Goal: Transaction & Acquisition: Purchase product/service

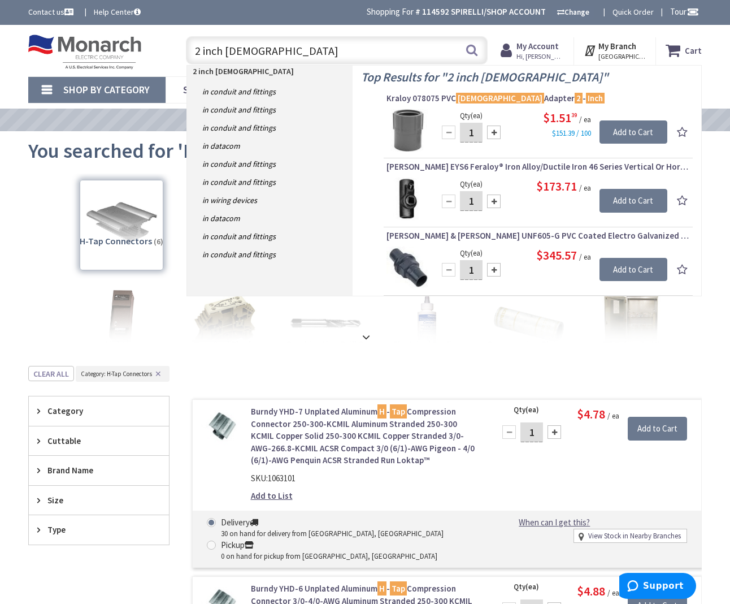
drag, startPoint x: 271, startPoint y: 54, endPoint x: 304, endPoint y: 49, distance: 33.2
click at [103, 25] on div "Skip to Content Toggle Nav 2 inch female 2 inch female Search Cart My Cart Close" at bounding box center [365, 50] width 730 height 51
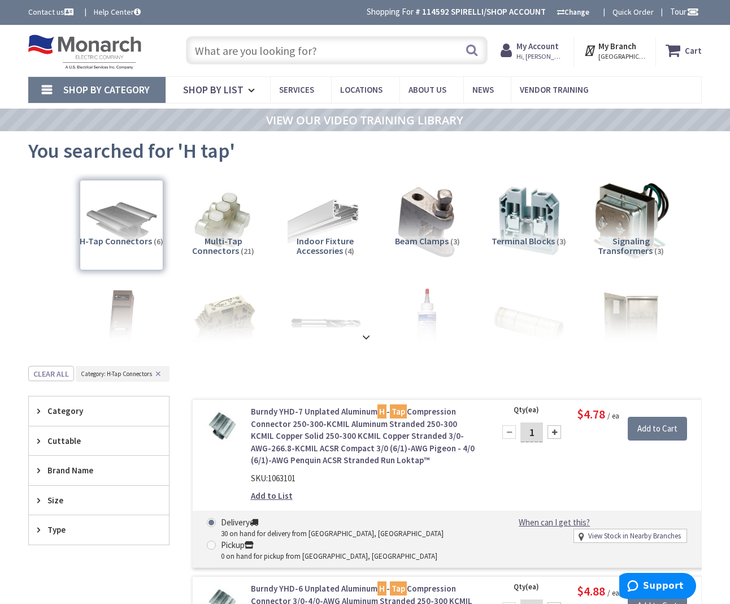
click at [245, 51] on input "text" at bounding box center [337, 50] width 302 height 28
click at [273, 54] on input "text" at bounding box center [337, 50] width 302 height 28
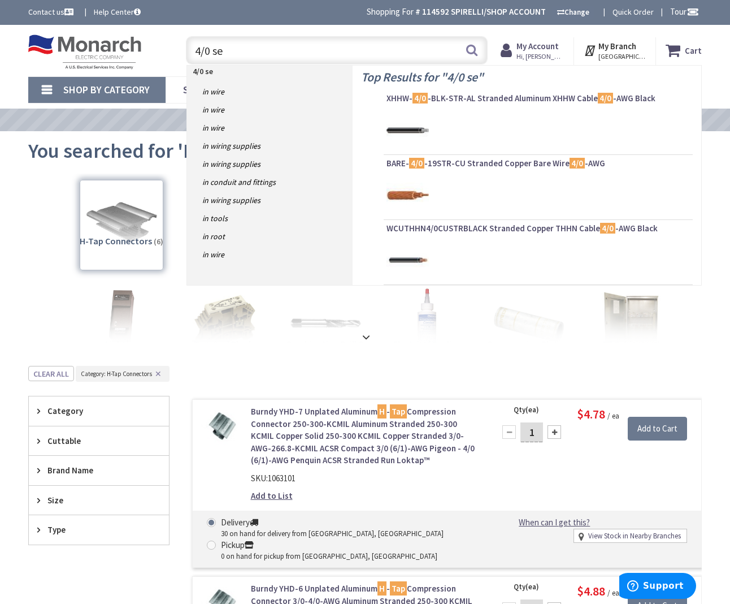
type input "4/0 seu"
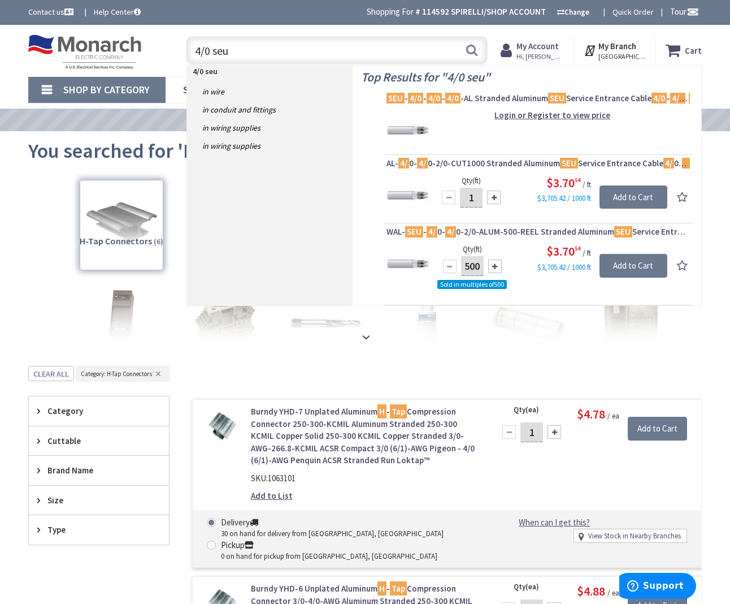
drag, startPoint x: 215, startPoint y: 49, endPoint x: 87, endPoint y: 36, distance: 128.3
click at [87, 36] on div "Toggle Nav 4/0 seu 4/0 seu Search Cart My Cart Close You have no items in your …" at bounding box center [365, 51] width 691 height 38
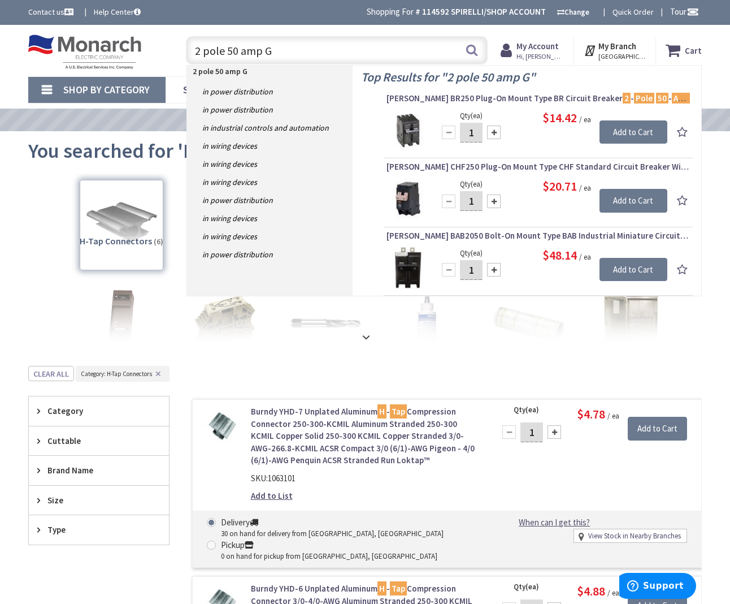
type input "2 pole 50 amp GE"
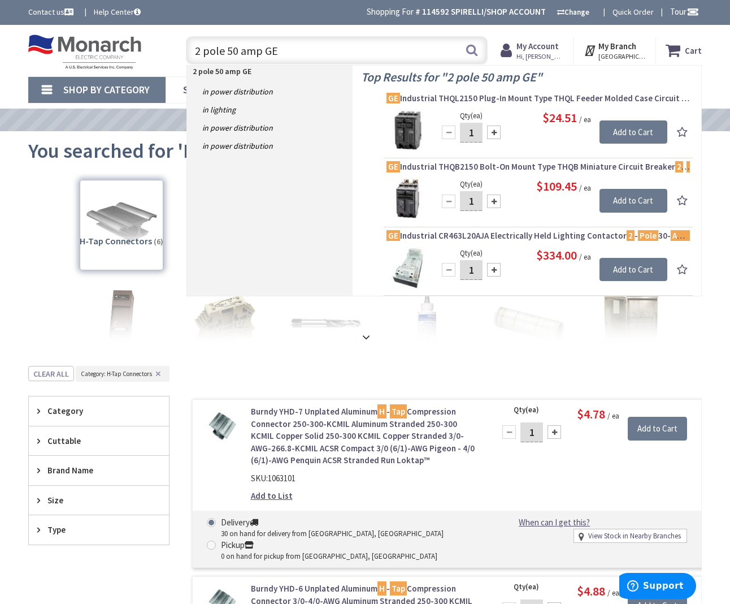
drag, startPoint x: 250, startPoint y: 46, endPoint x: 192, endPoint y: 37, distance: 59.4
click at [164, 38] on div "Toggle Nav 2 pole 50 amp GE 2 pole 50 amp GE Search Cart My Cart Close You have…" at bounding box center [365, 51] width 691 height 38
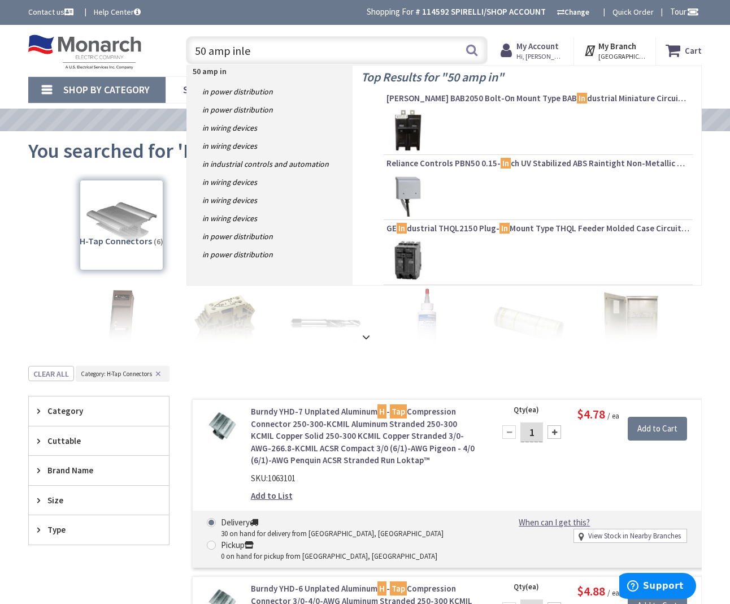
type input "50 amp inlet"
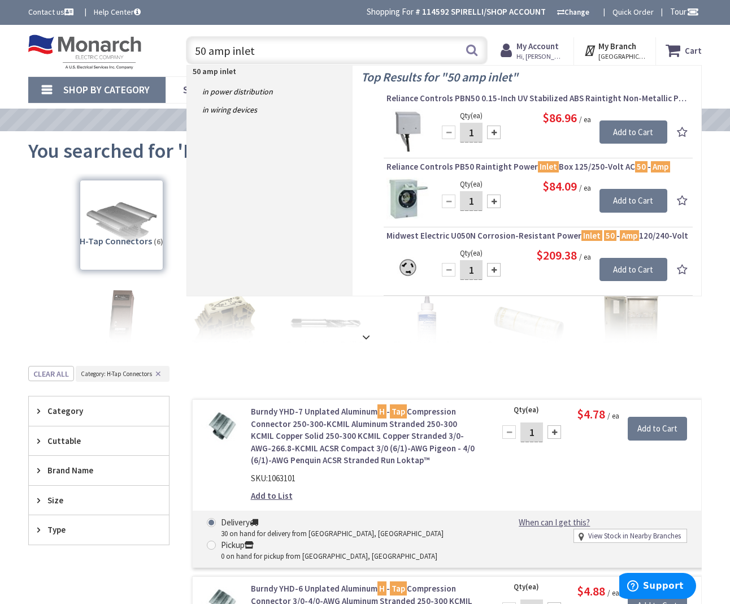
drag, startPoint x: 220, startPoint y: 51, endPoint x: 183, endPoint y: 50, distance: 37.3
click at [186, 50] on input "50 amp inlet" at bounding box center [337, 50] width 302 height 28
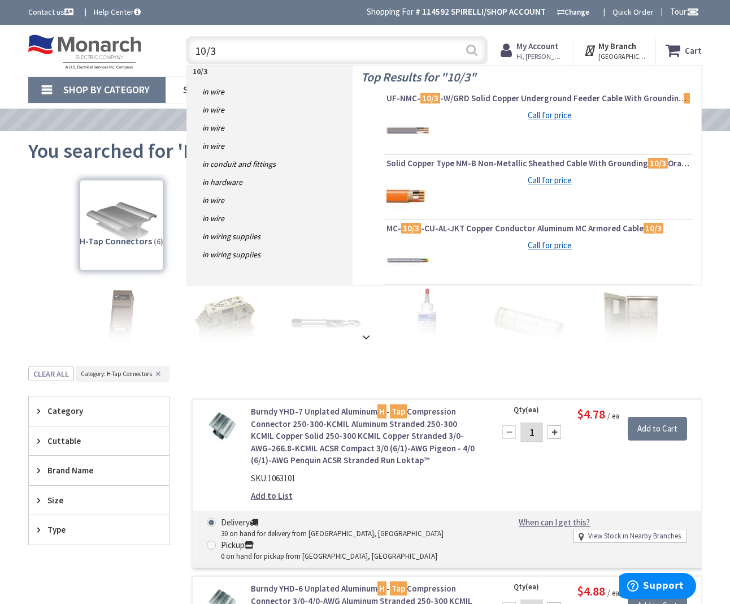
type input "10/3"
click at [467, 51] on button "Search" at bounding box center [472, 49] width 15 height 25
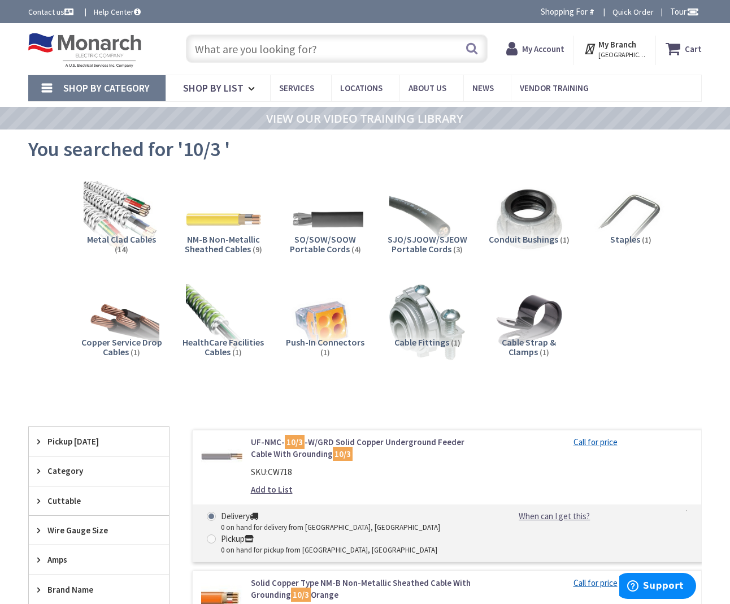
type input "[GEOGRAPHIC_DATA], [GEOGRAPHIC_DATA]"
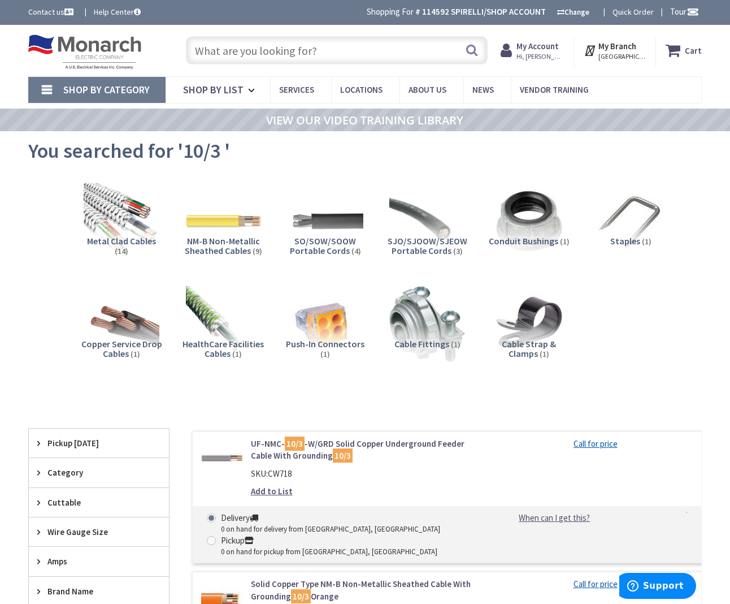
scroll to position [-1, 0]
drag, startPoint x: 311, startPoint y: 52, endPoint x: 296, endPoint y: 53, distance: 15.3
click at [311, 52] on input "text" at bounding box center [337, 50] width 302 height 28
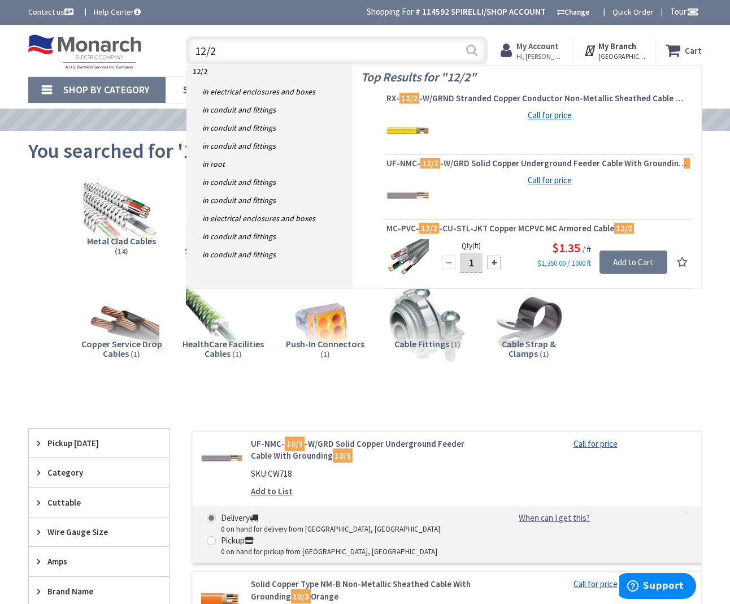
type input "12/2"
drag, startPoint x: 479, startPoint y: 51, endPoint x: 473, endPoint y: 50, distance: 5.7
click at [479, 51] on button "Search" at bounding box center [472, 49] width 15 height 25
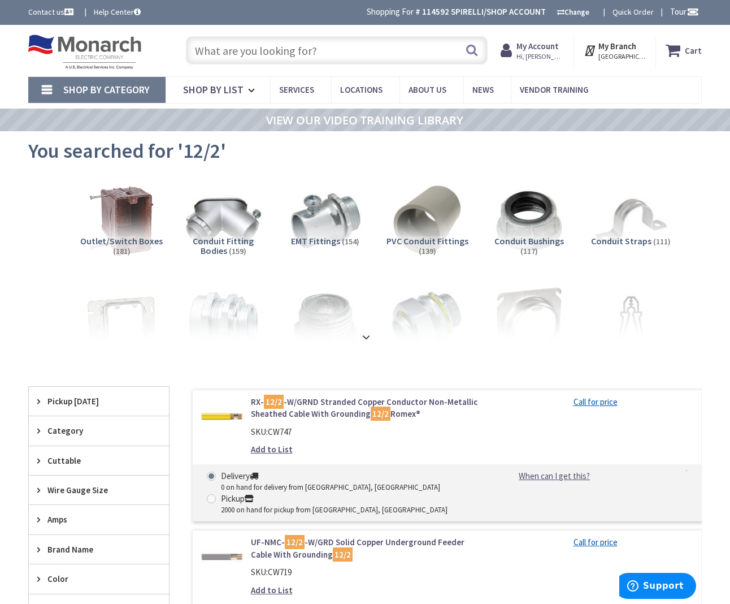
click at [353, 51] on input "text" at bounding box center [337, 50] width 302 height 28
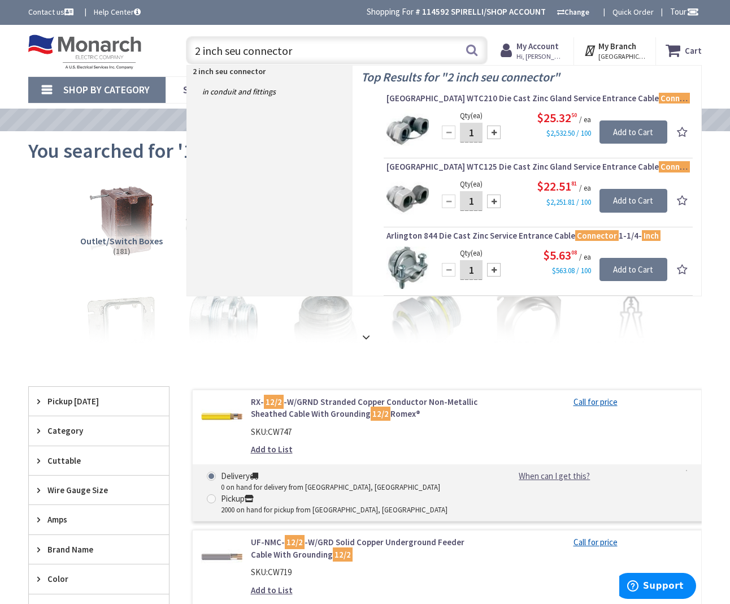
scroll to position [0, 1]
type input "2 inch seu connector"
click at [475, 51] on button "Search" at bounding box center [472, 49] width 15 height 25
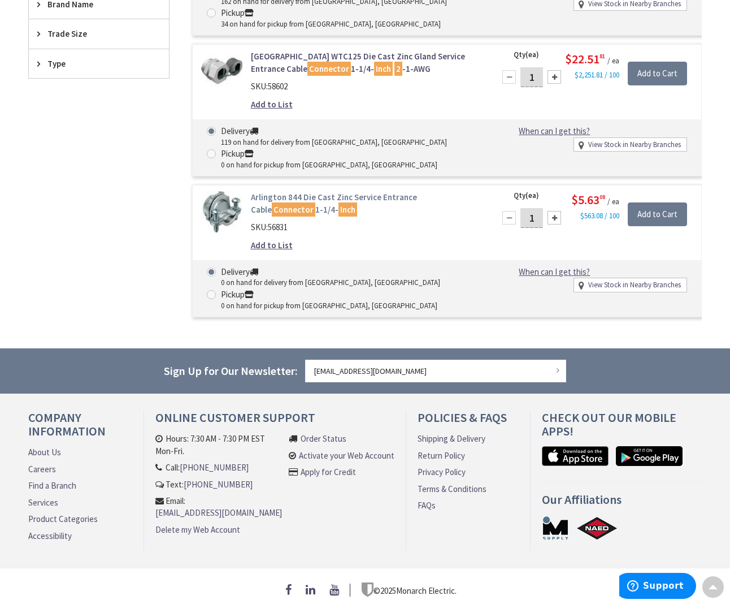
scroll to position [424, 0]
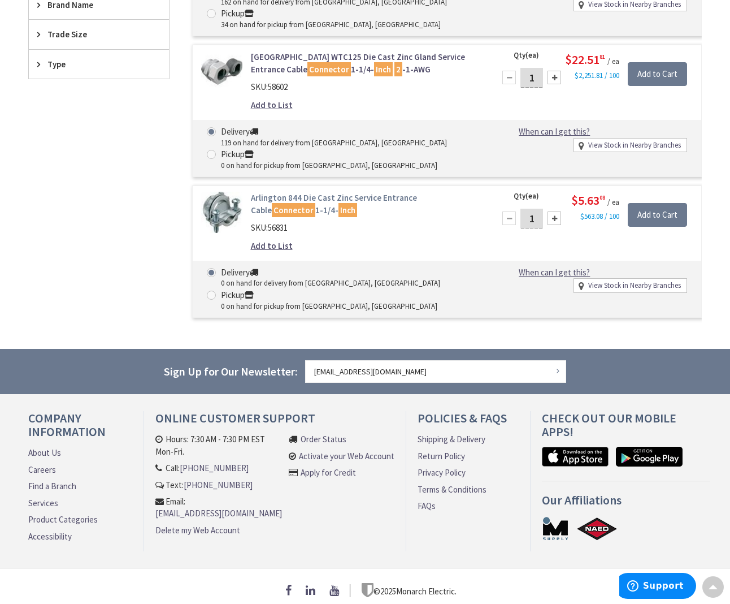
click at [295, 195] on link "Arlington 844 Die Cast Zinc Service Entrance Cable Connector 1-1/4- Inch" at bounding box center [366, 204] width 231 height 24
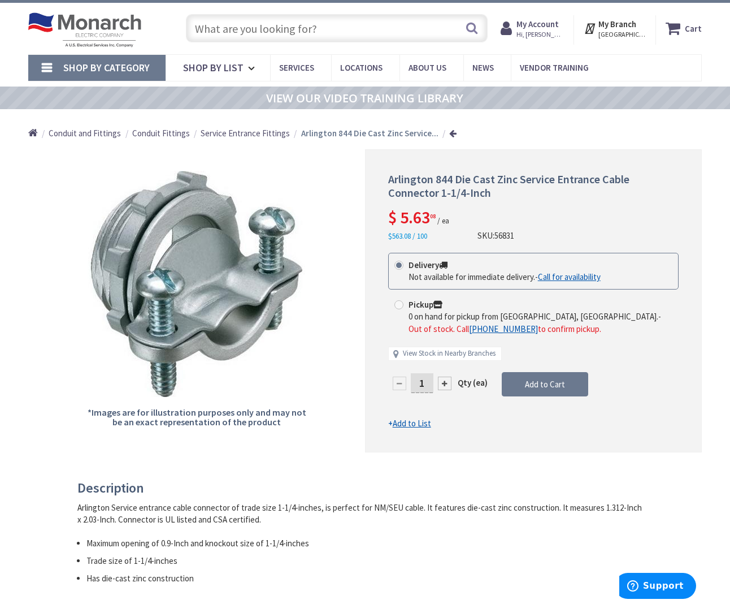
scroll to position [21, 1]
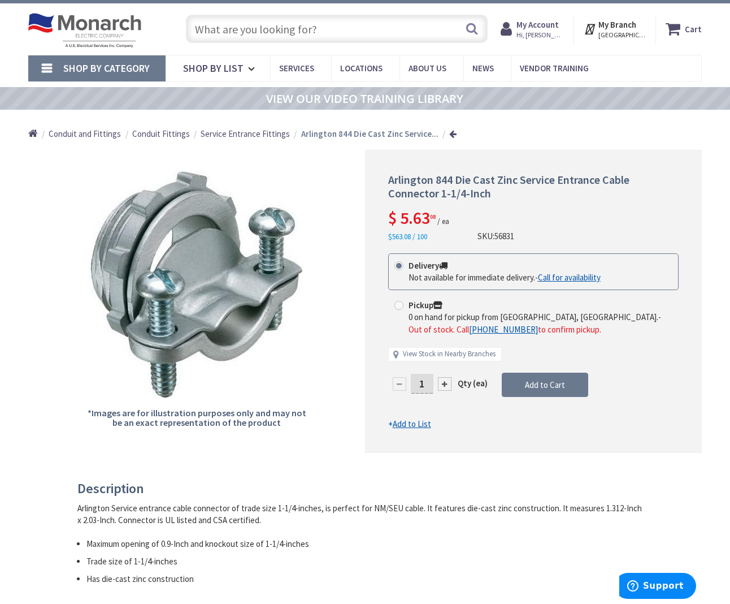
click at [283, 29] on input "text" at bounding box center [337, 29] width 302 height 28
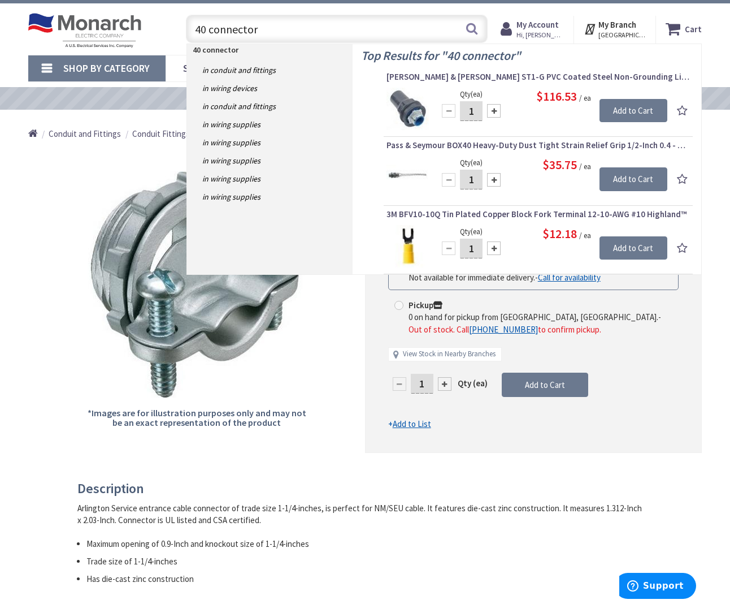
click at [271, 31] on input "40 connector" at bounding box center [337, 29] width 302 height 28
click at [273, 31] on input "40 connector" at bounding box center [337, 29] width 302 height 28
click at [200, 28] on input "40 connector" at bounding box center [337, 29] width 302 height 28
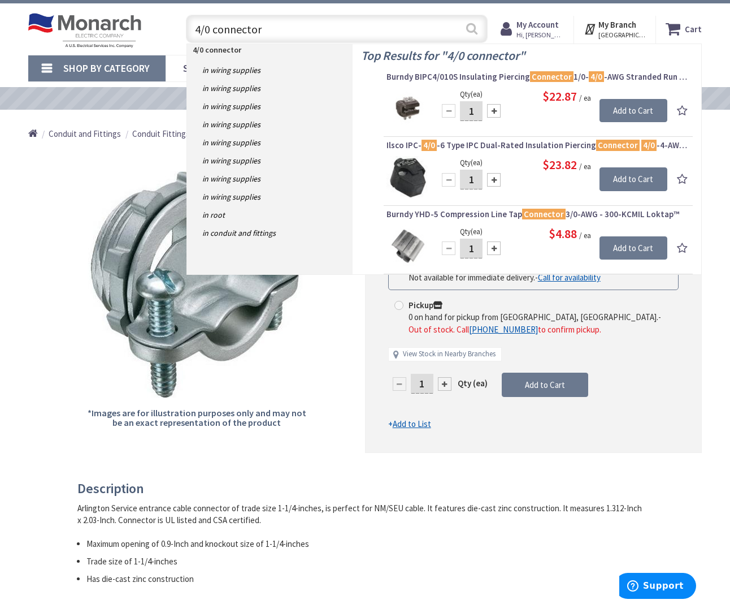
type input "4/0 connector"
click at [479, 26] on button "Search" at bounding box center [472, 28] width 15 height 25
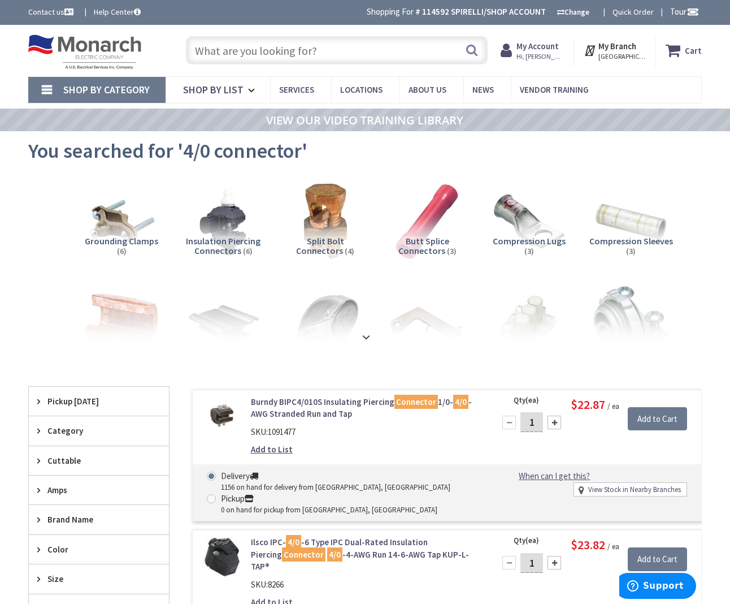
click at [218, 49] on input "text" at bounding box center [337, 50] width 302 height 28
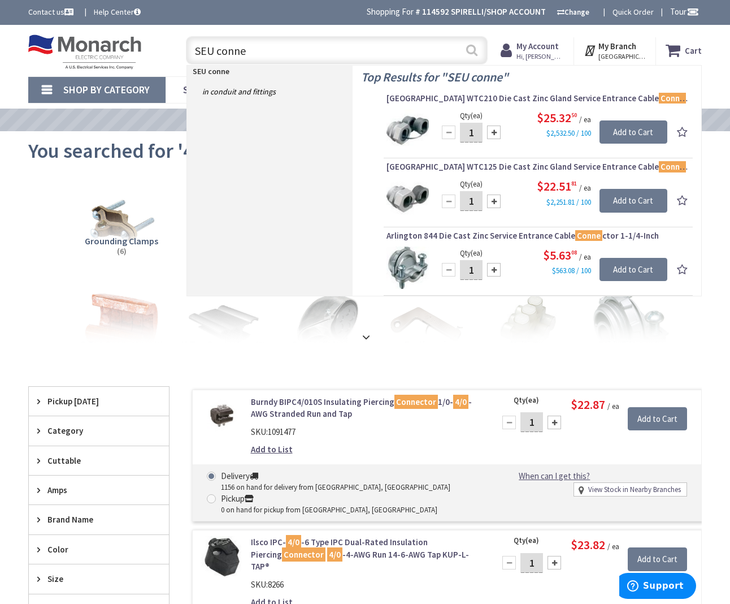
type input "SEU conne"
click at [476, 50] on button "Search" at bounding box center [472, 49] width 15 height 25
